Goal: Information Seeking & Learning: Learn about a topic

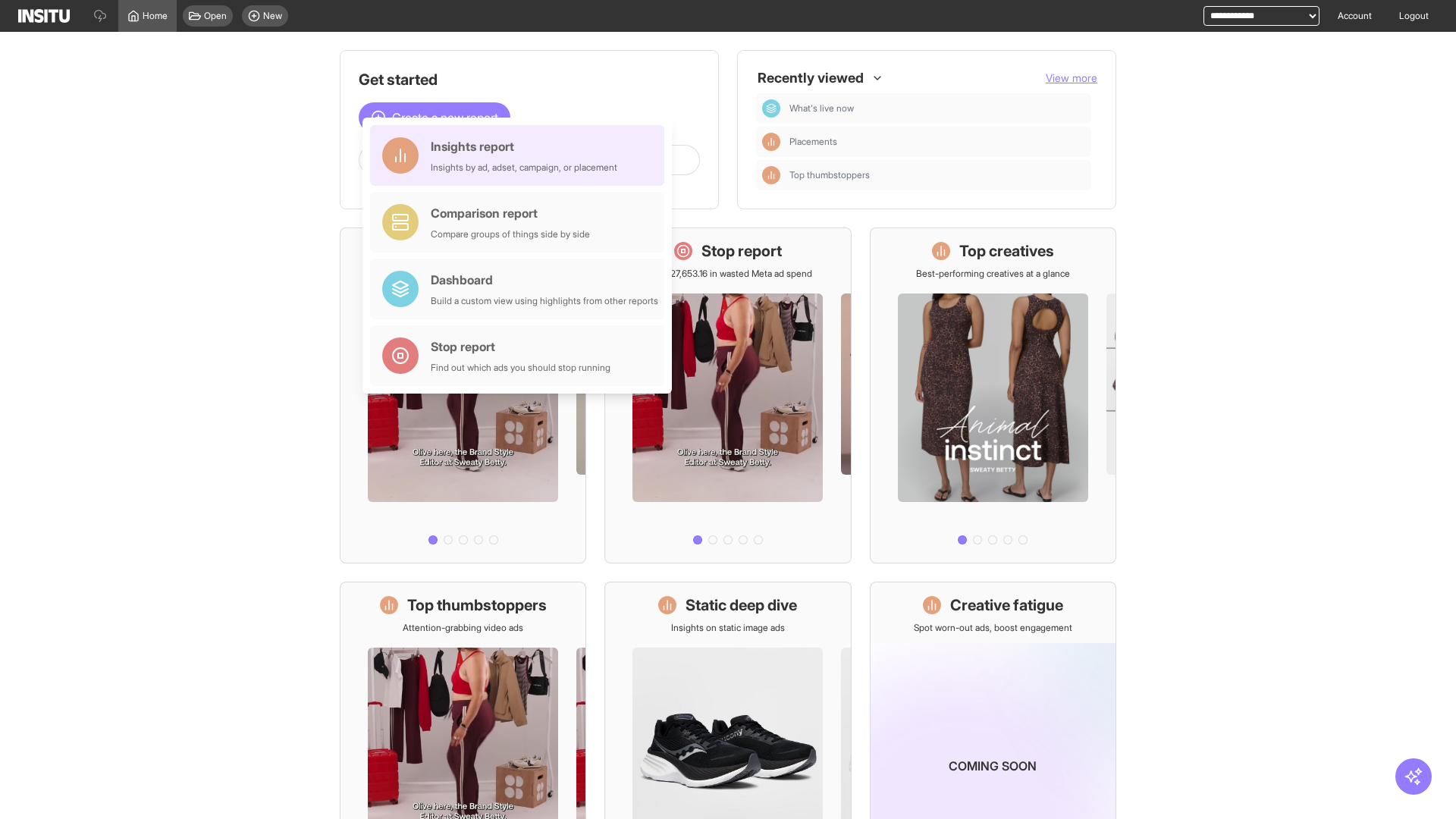
click at [521, 156] on div "Insights report Insights by ad, adset, campaign, or placement" at bounding box center [523, 155] width 186 height 36
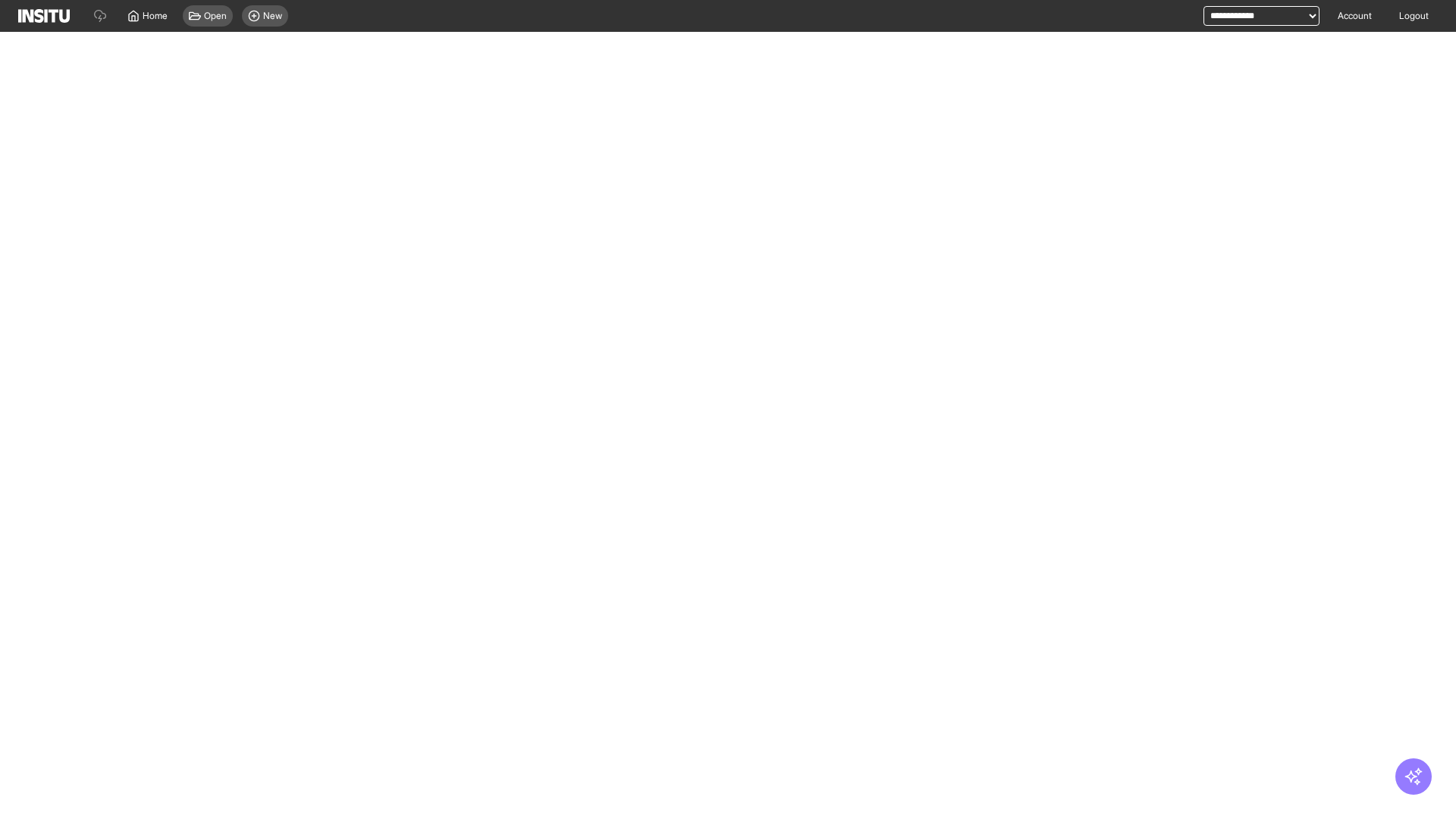
select select "**"
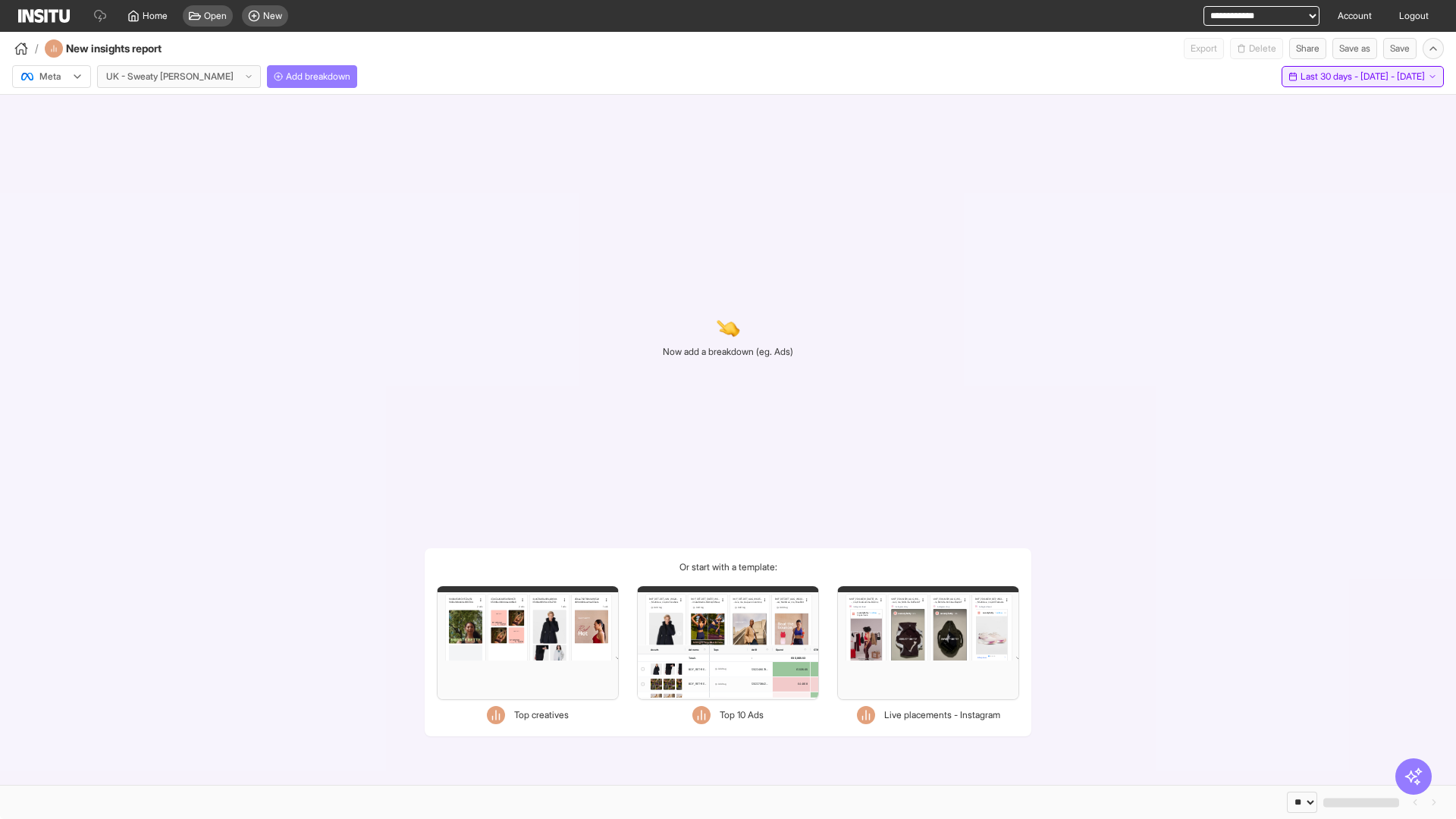
click at [1331, 76] on span "Last 30 days - [DATE] - [DATE]" at bounding box center [1362, 76] width 124 height 12
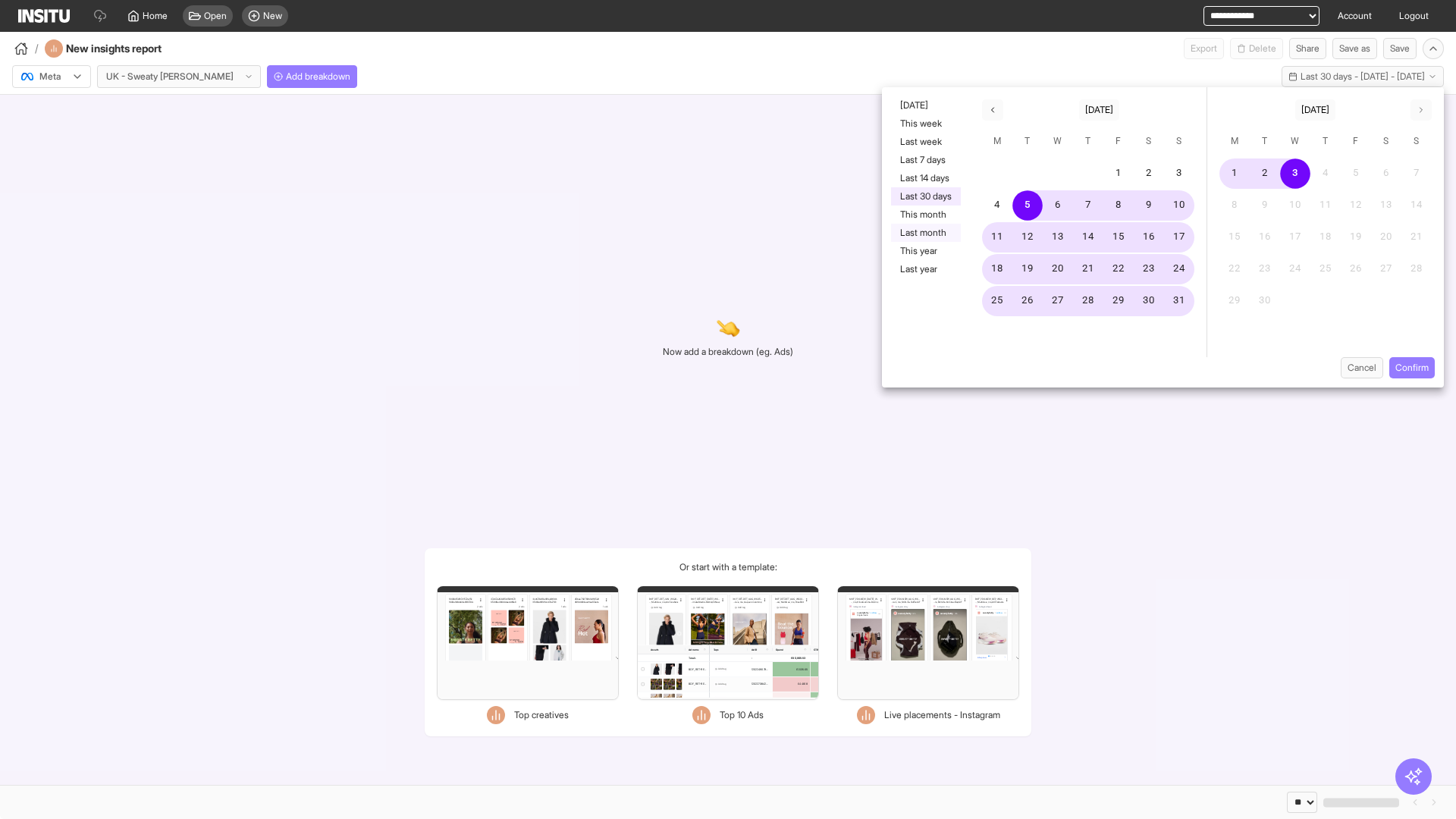
click at [924, 233] on button "Last month" at bounding box center [925, 232] width 70 height 19
